Goal: Information Seeking & Learning: Learn about a topic

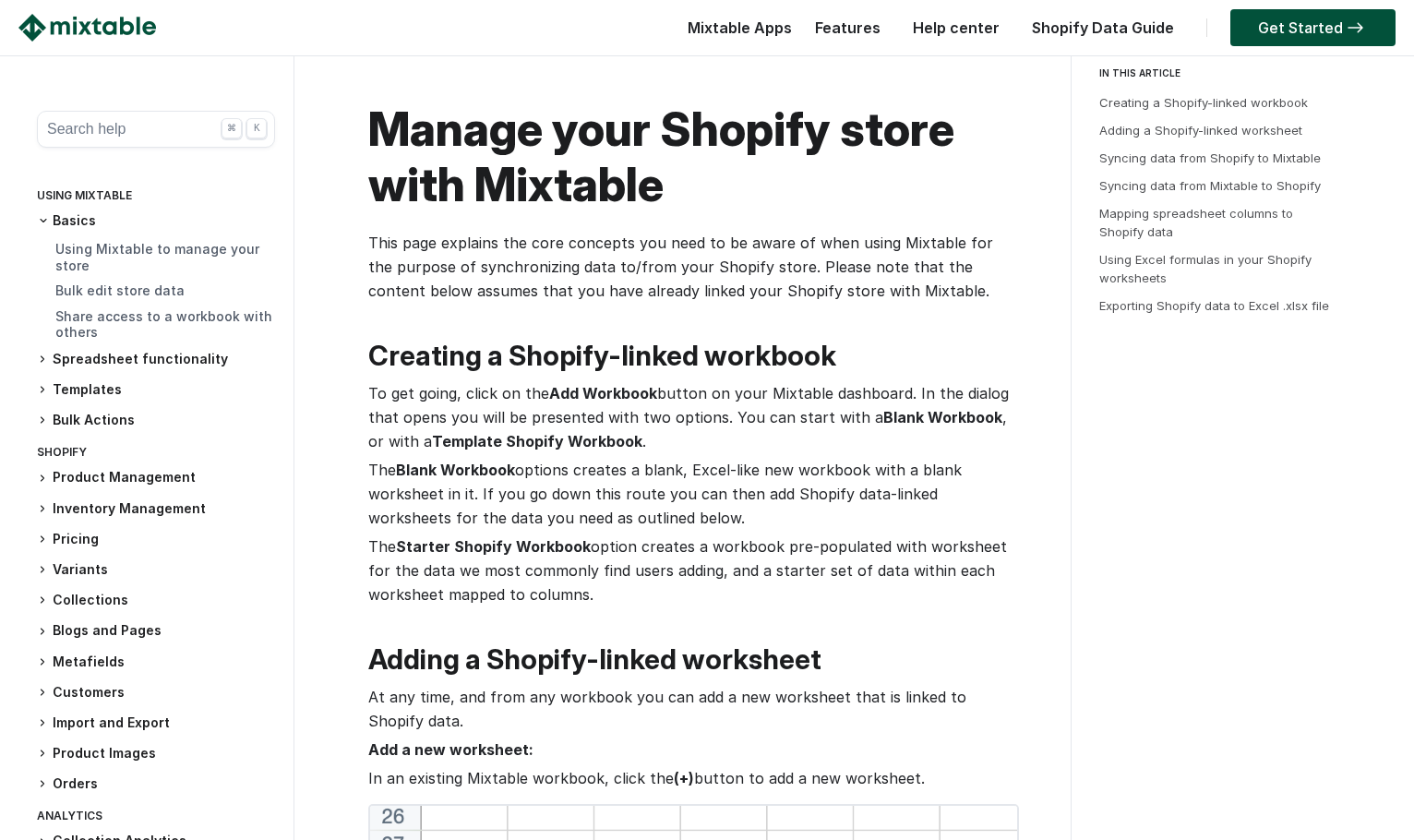
click at [111, 387] on h3 "Templates" at bounding box center [156, 390] width 238 height 20
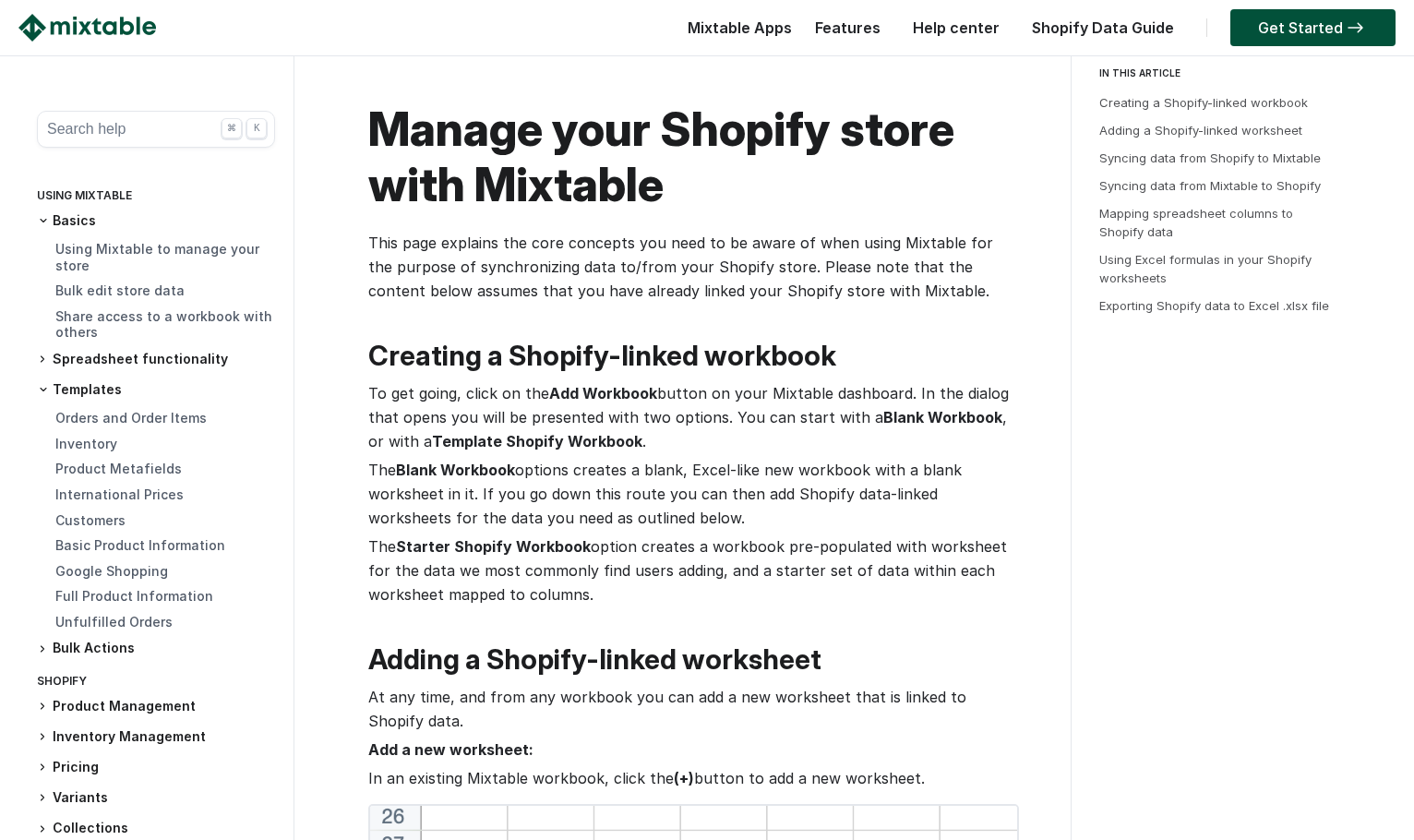
click at [115, 23] on img at bounding box center [87, 28] width 138 height 28
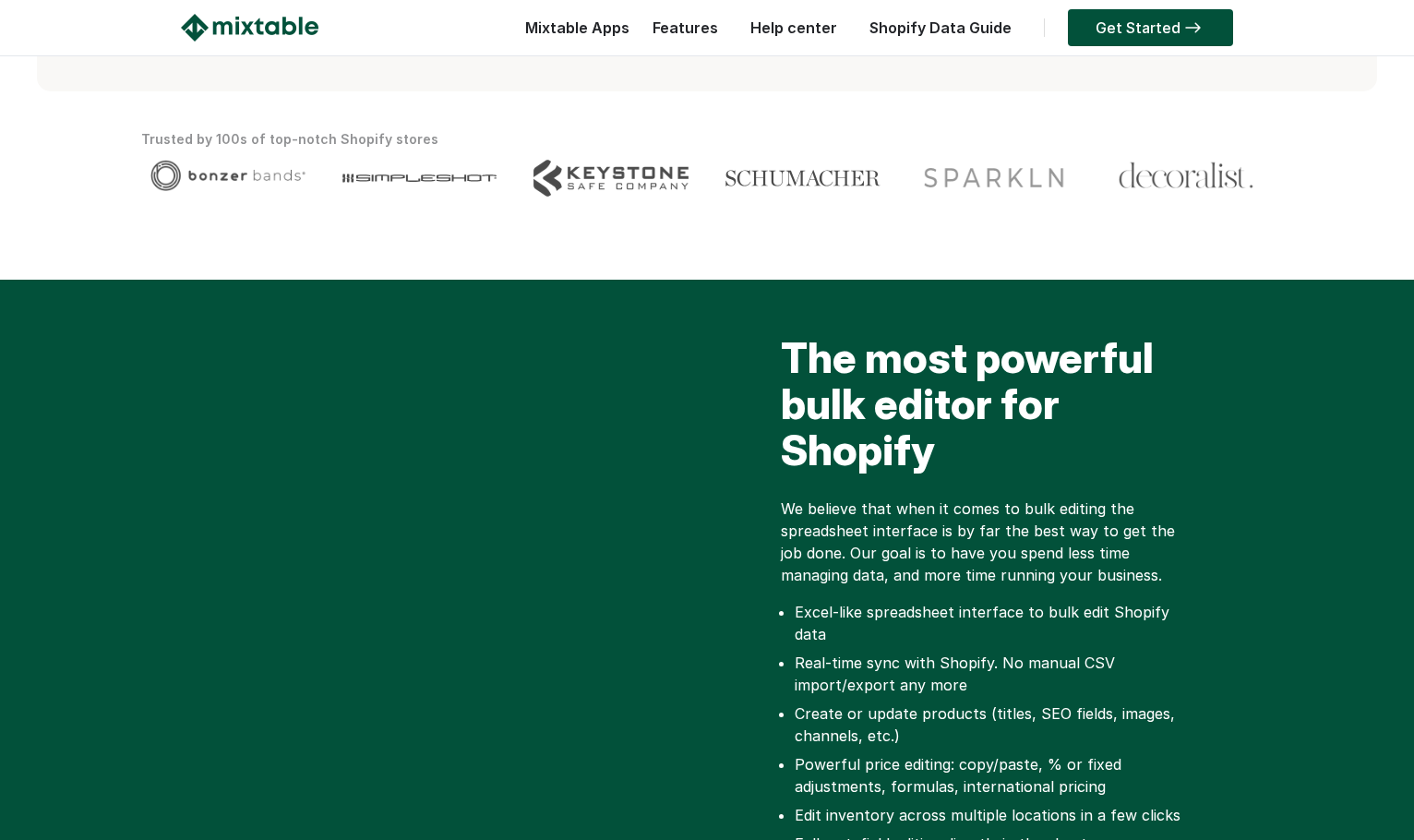
scroll to position [369, 0]
